Goal: Navigation & Orientation: Find specific page/section

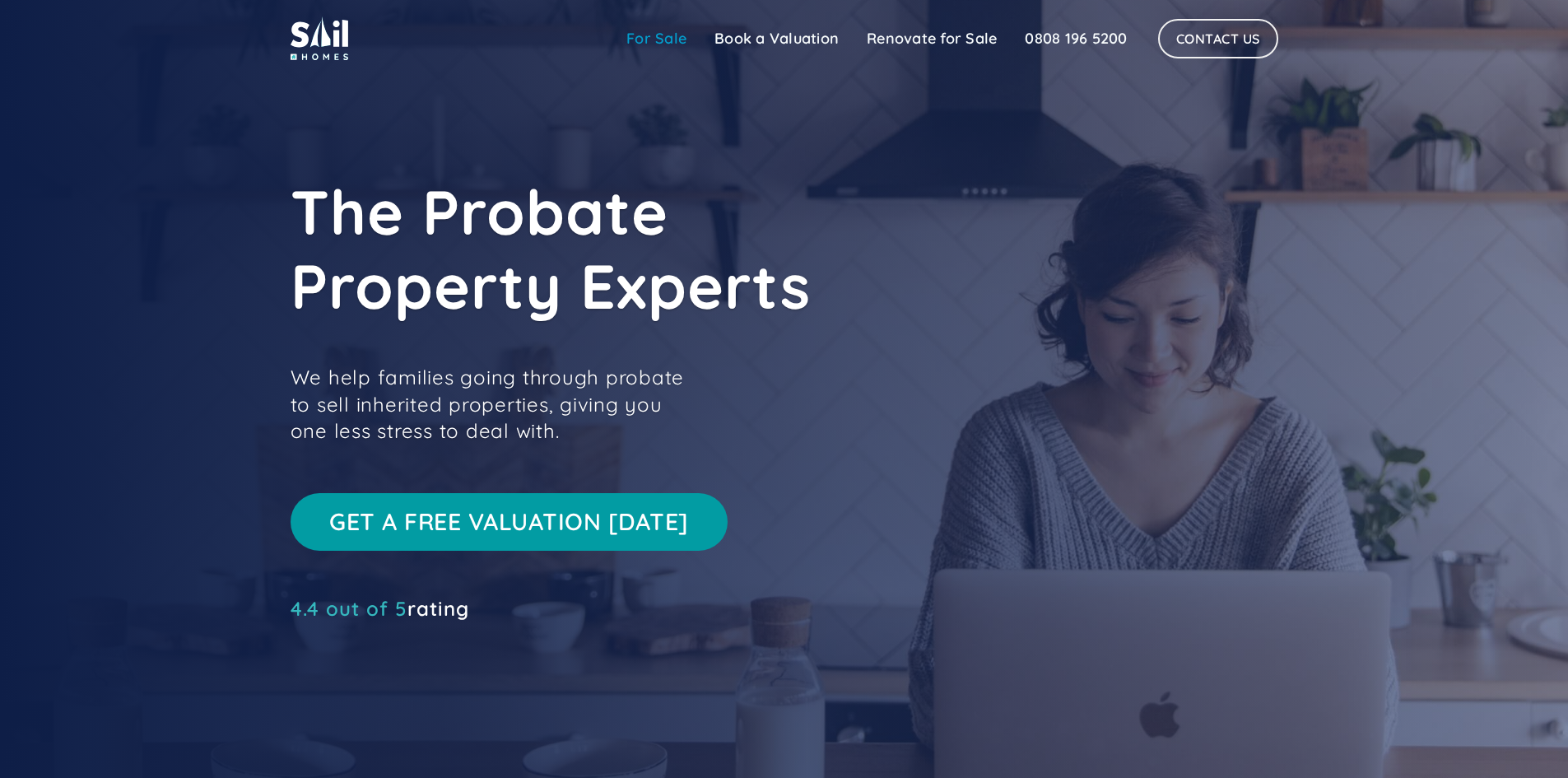
click at [650, 27] on link "For Sale" at bounding box center [656, 38] width 88 height 33
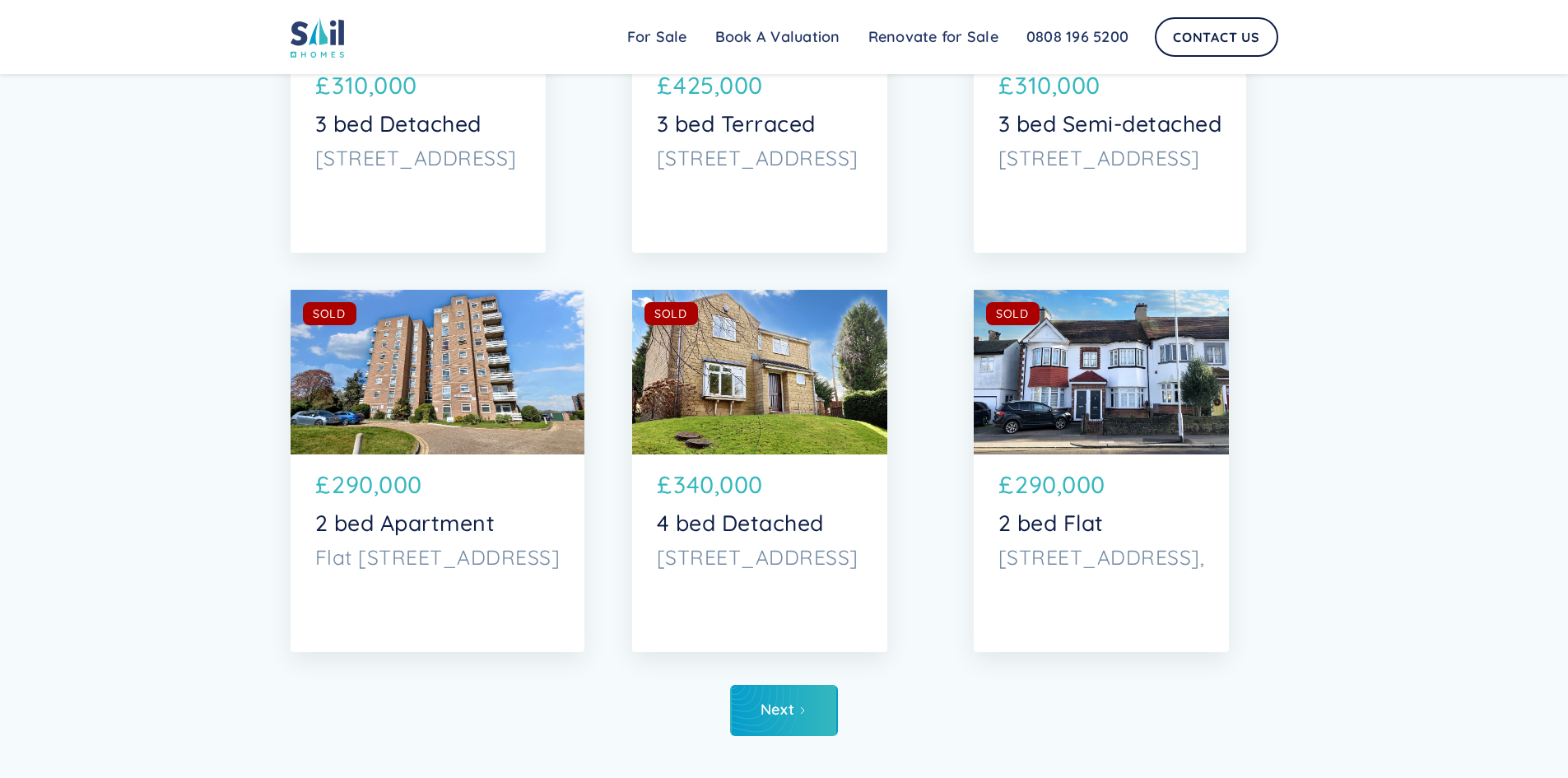
scroll to position [7738, 0]
click at [803, 700] on link "Next" at bounding box center [784, 710] width 108 height 51
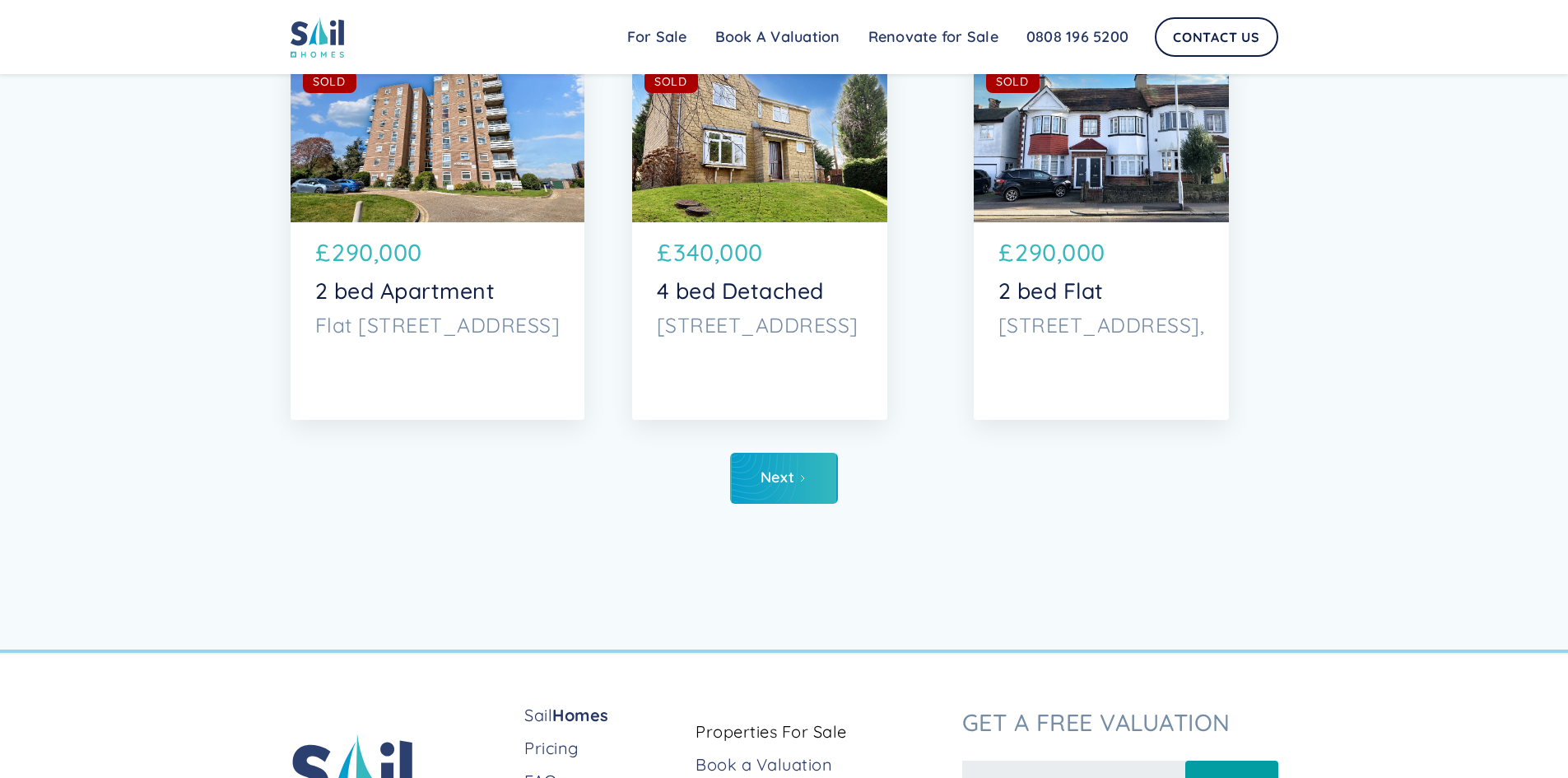
scroll to position [8079, 0]
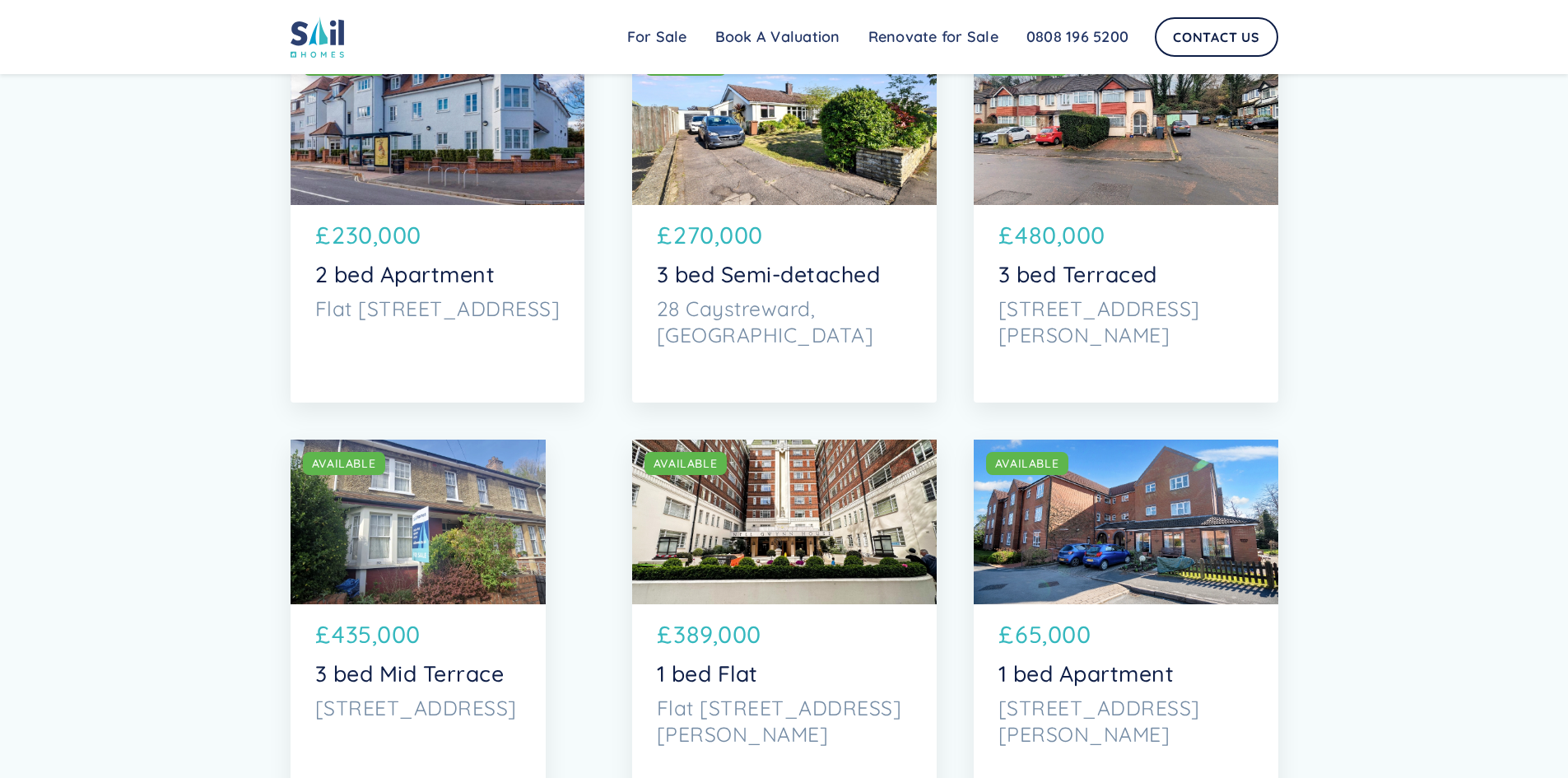
scroll to position [3053, 0]
